Goal: Task Accomplishment & Management: Manage account settings

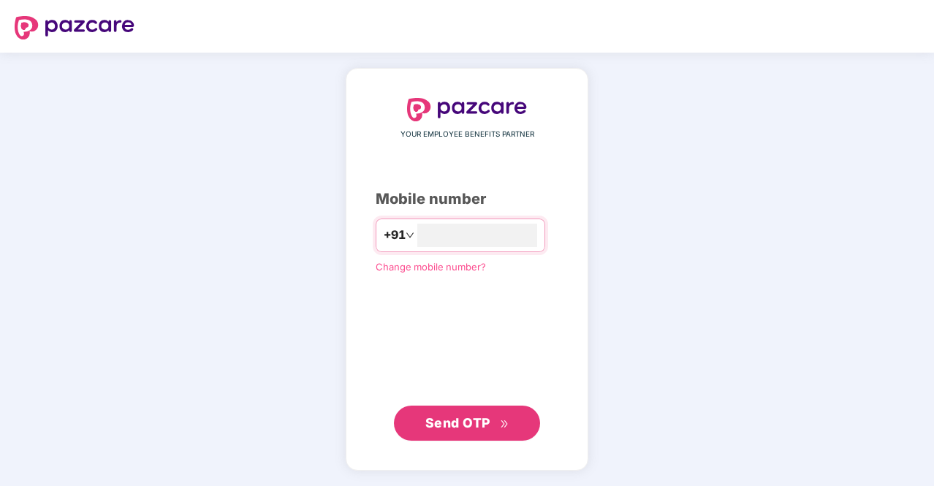
type input "**********"
click at [465, 427] on span "Send OTP" at bounding box center [458, 422] width 65 height 15
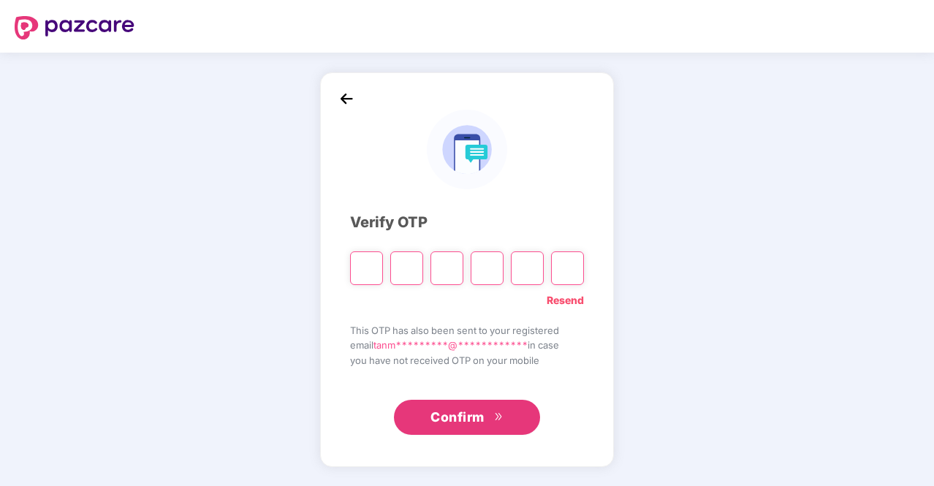
type input "*"
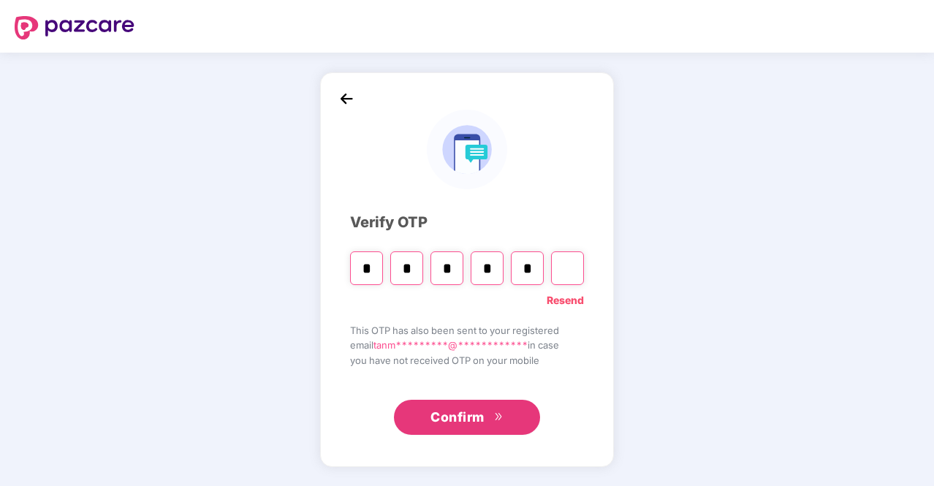
type input "*"
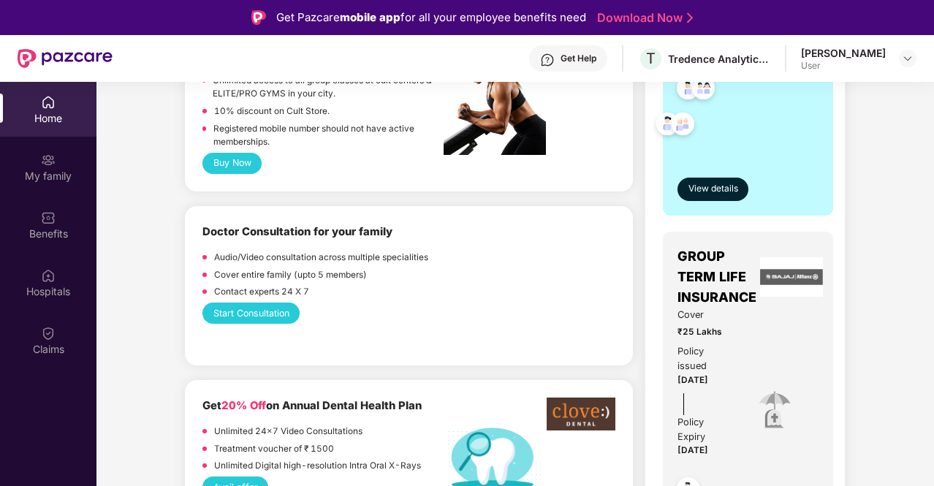
scroll to position [512, 0]
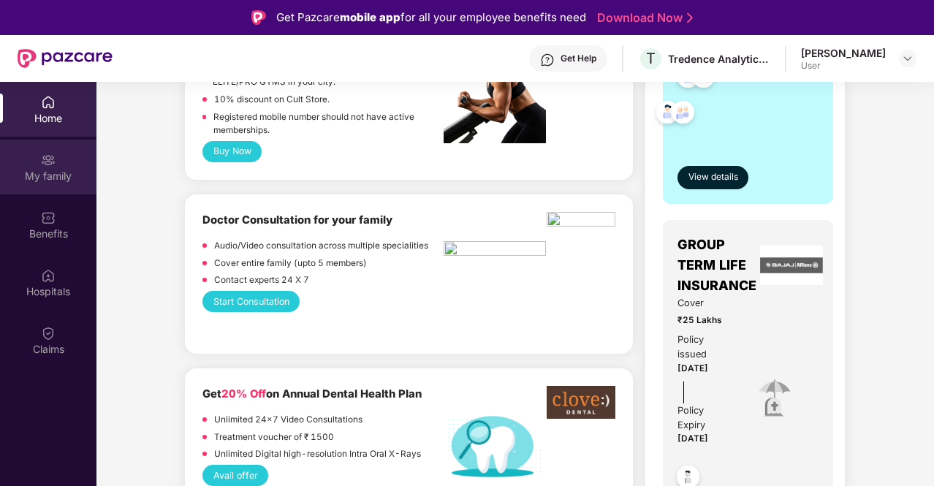
click at [46, 188] on div "My family" at bounding box center [48, 167] width 97 height 55
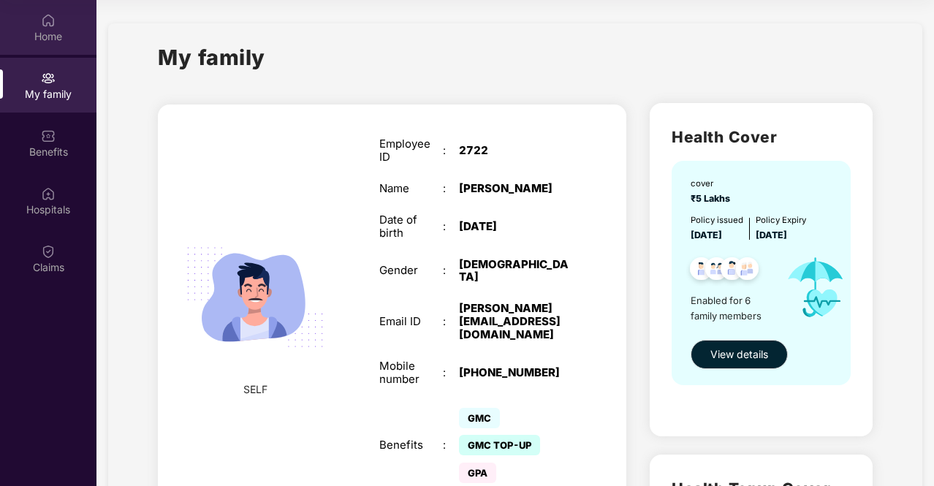
click at [61, 37] on div "Home" at bounding box center [48, 36] width 97 height 15
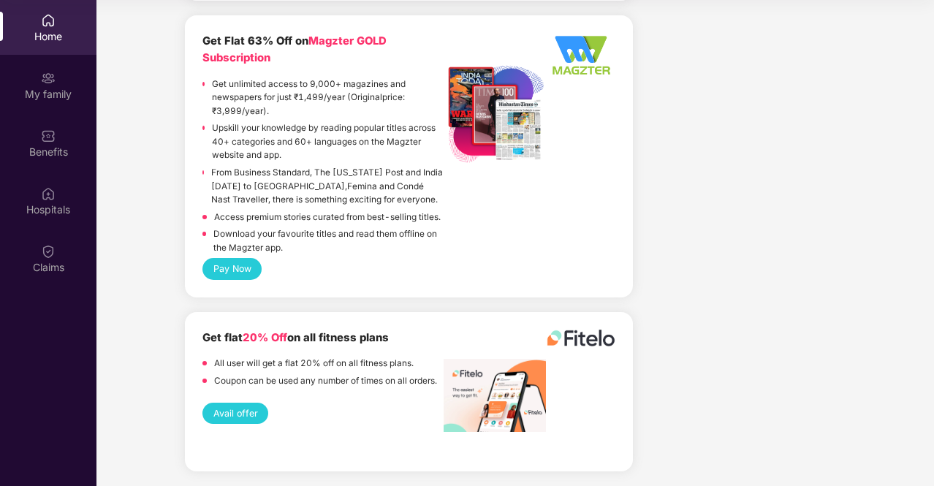
scroll to position [3232, 0]
click at [61, 204] on div "Hospitals" at bounding box center [48, 209] width 97 height 15
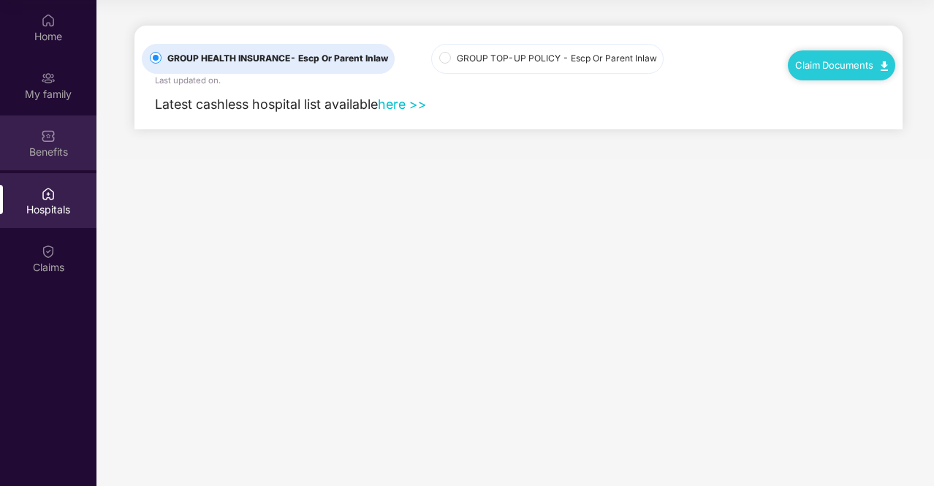
click at [58, 154] on div "Benefits" at bounding box center [48, 152] width 97 height 15
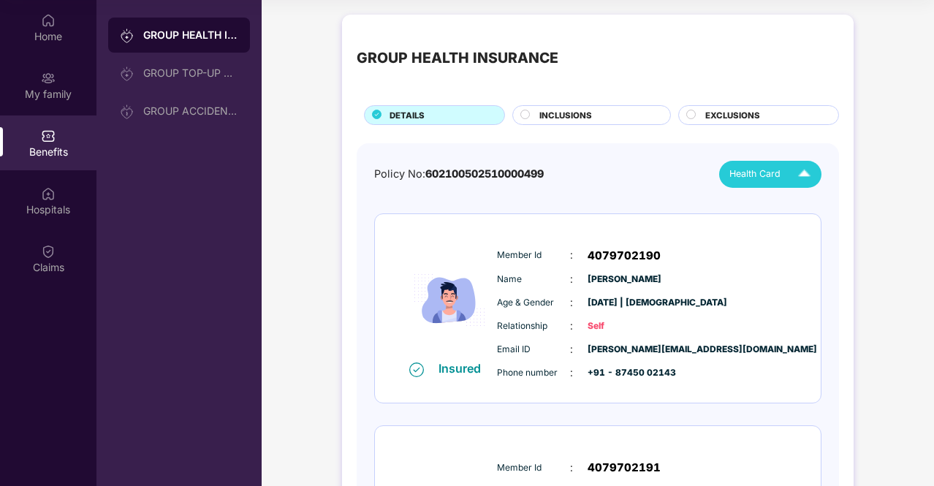
click at [803, 167] on img at bounding box center [805, 175] width 26 height 26
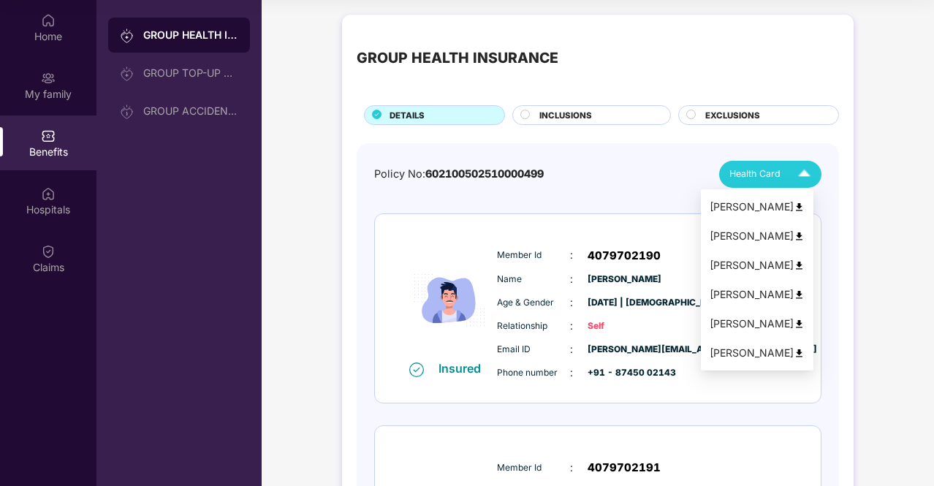
click at [805, 293] on img at bounding box center [799, 295] width 11 height 11
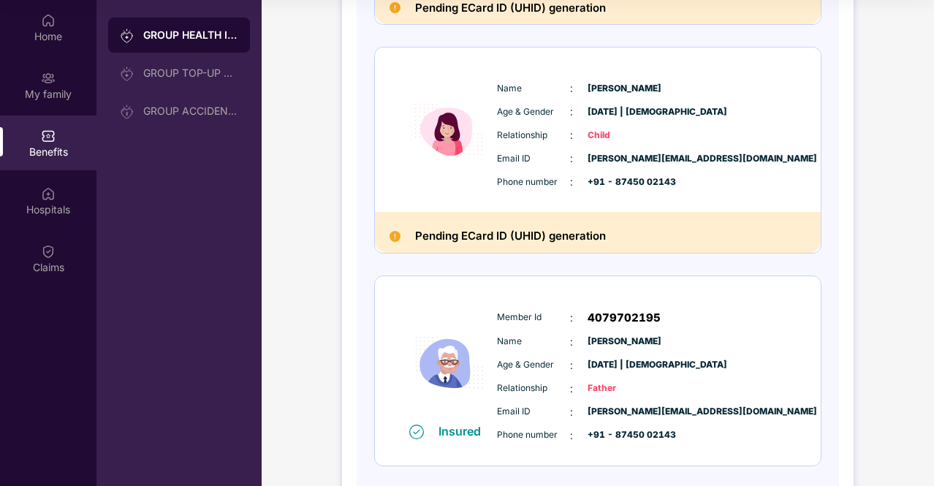
scroll to position [804, 0]
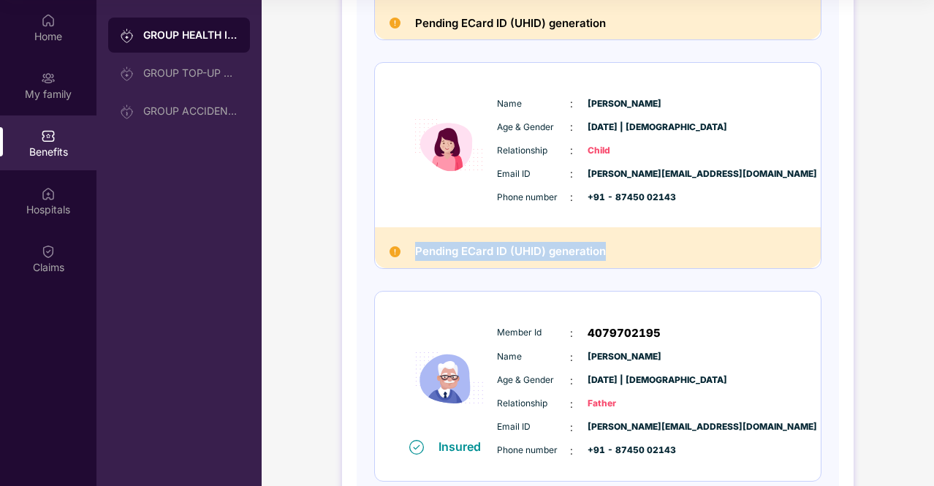
drag, startPoint x: 415, startPoint y: 246, endPoint x: 613, endPoint y: 249, distance: 197.4
click at [613, 249] on div "Pending ECard ID (UHID) generation" at bounding box center [598, 247] width 446 height 41
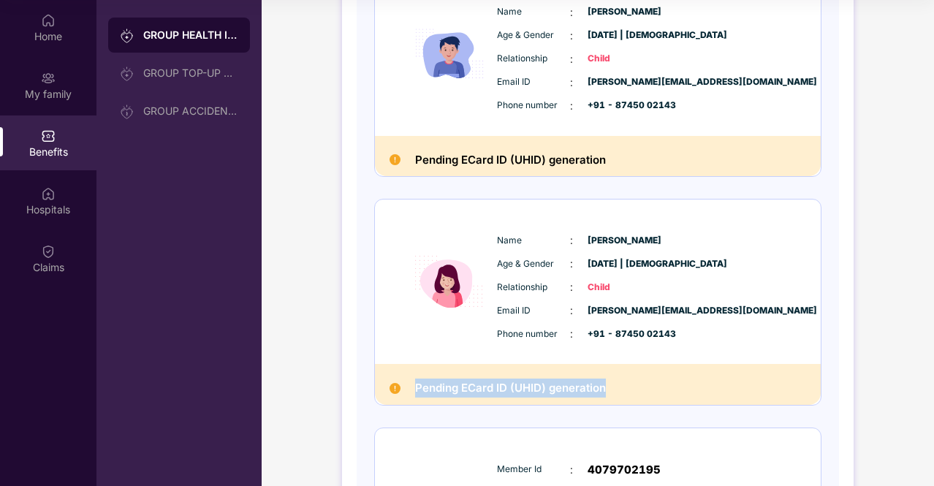
scroll to position [731, 0]
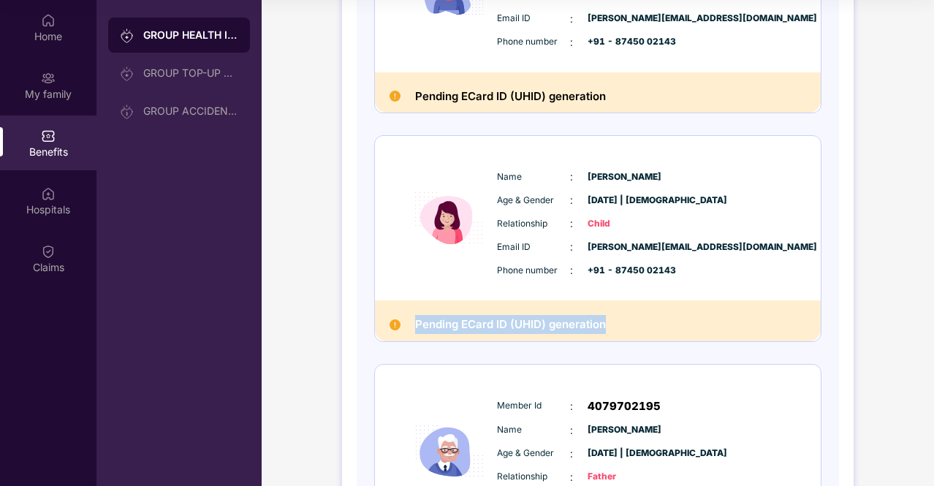
click at [605, 320] on h2 "Pending ECard ID (UHID) generation" at bounding box center [510, 324] width 191 height 19
click at [393, 324] on img at bounding box center [395, 325] width 11 height 11
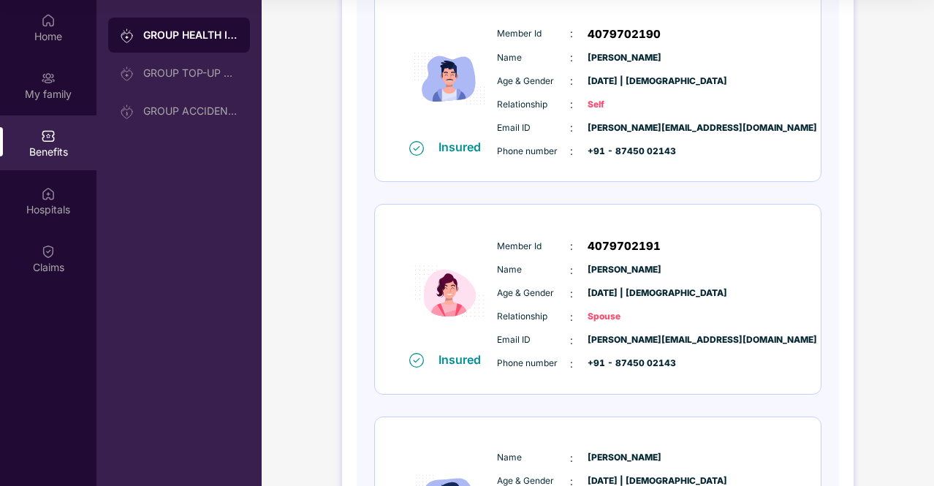
scroll to position [0, 0]
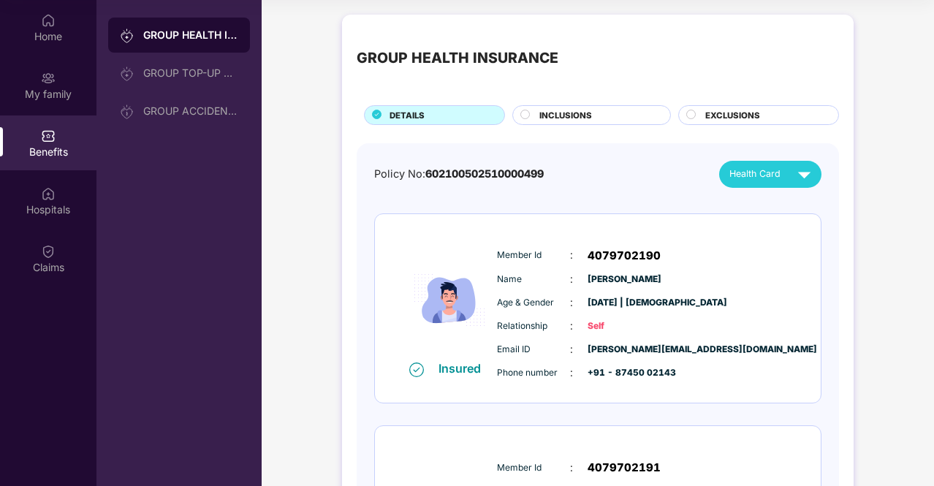
click at [806, 176] on img at bounding box center [805, 175] width 26 height 26
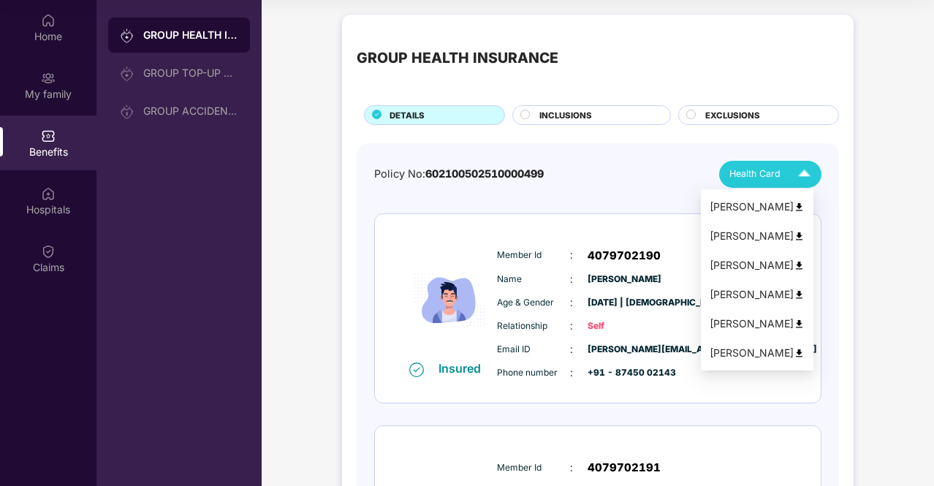
click at [805, 205] on img at bounding box center [799, 207] width 11 height 11
click at [805, 236] on img at bounding box center [799, 236] width 11 height 11
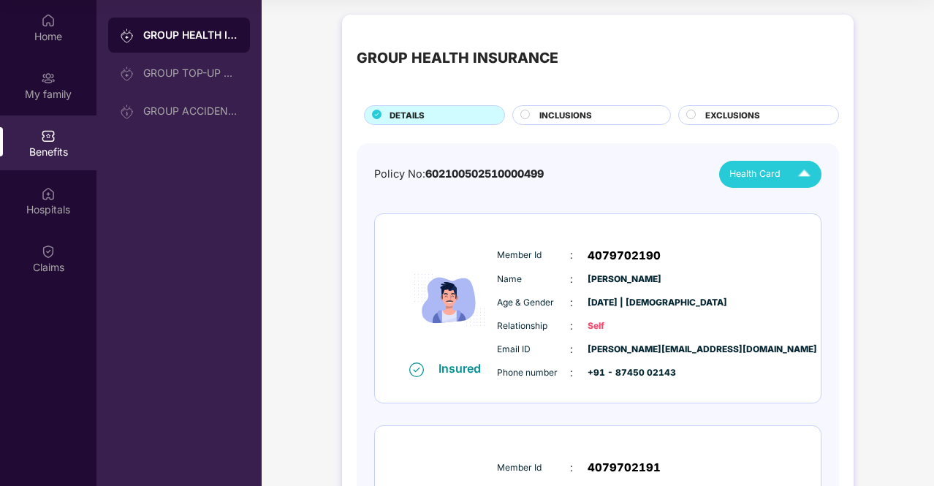
click at [806, 172] on img at bounding box center [805, 175] width 26 height 26
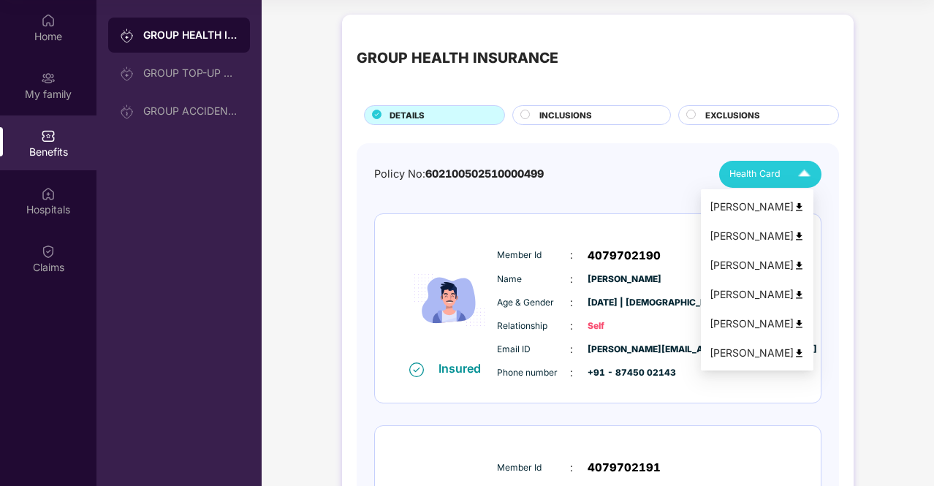
click at [805, 264] on img at bounding box center [799, 265] width 11 height 11
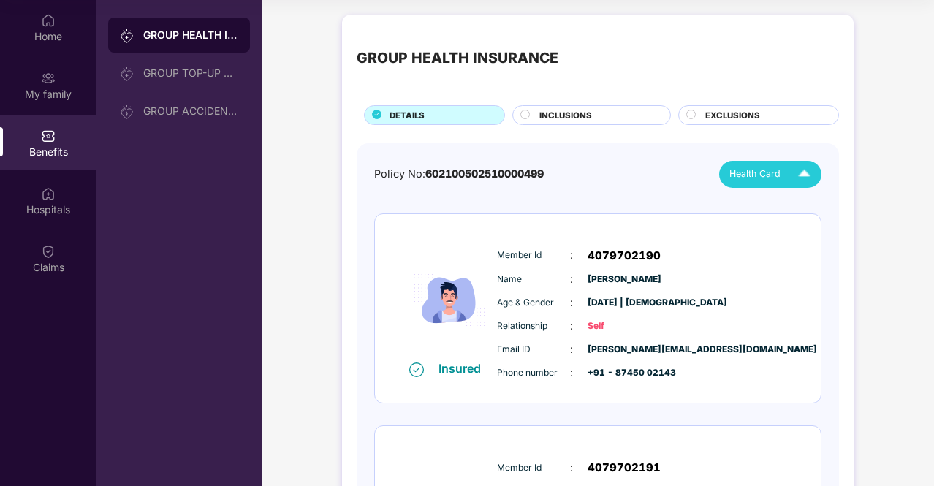
click at [805, 174] on img at bounding box center [805, 175] width 26 height 26
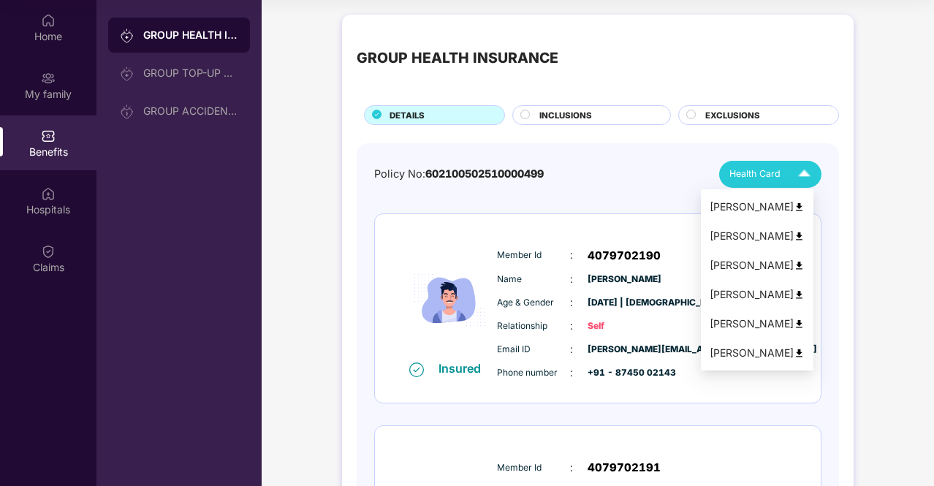
click at [805, 325] on img at bounding box center [799, 324] width 11 height 11
click at [804, 171] on img at bounding box center [805, 175] width 26 height 26
click at [805, 354] on img at bounding box center [799, 353] width 11 height 11
